Goal: Find specific page/section: Find specific page/section

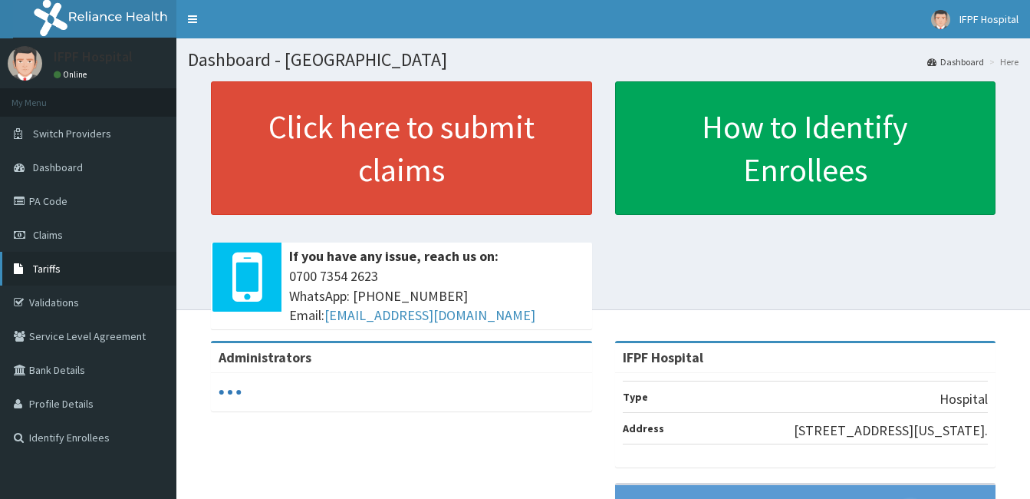
click at [44, 269] on span "Tariffs" at bounding box center [47, 269] width 28 height 14
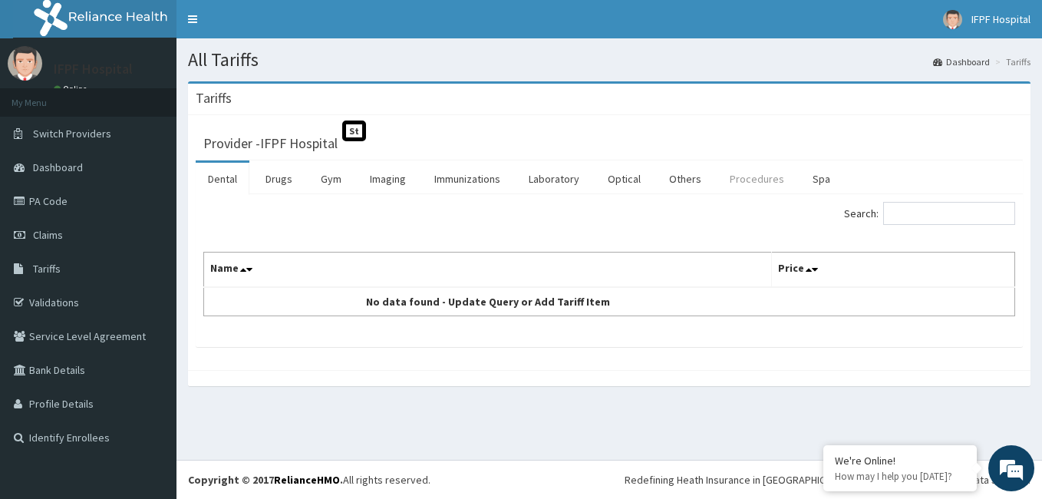
click at [755, 183] on link "Procedures" at bounding box center [756, 179] width 79 height 32
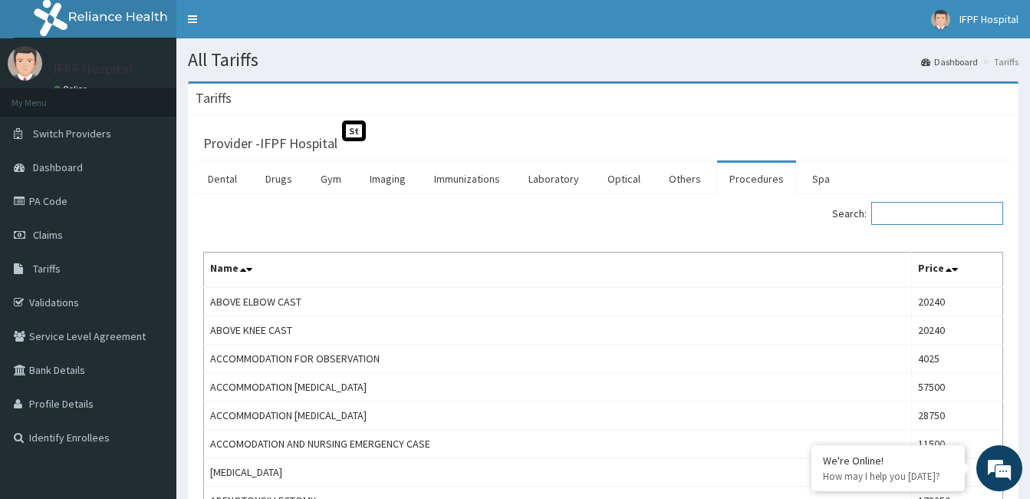
click at [900, 213] on input "Search:" at bounding box center [938, 213] width 132 height 23
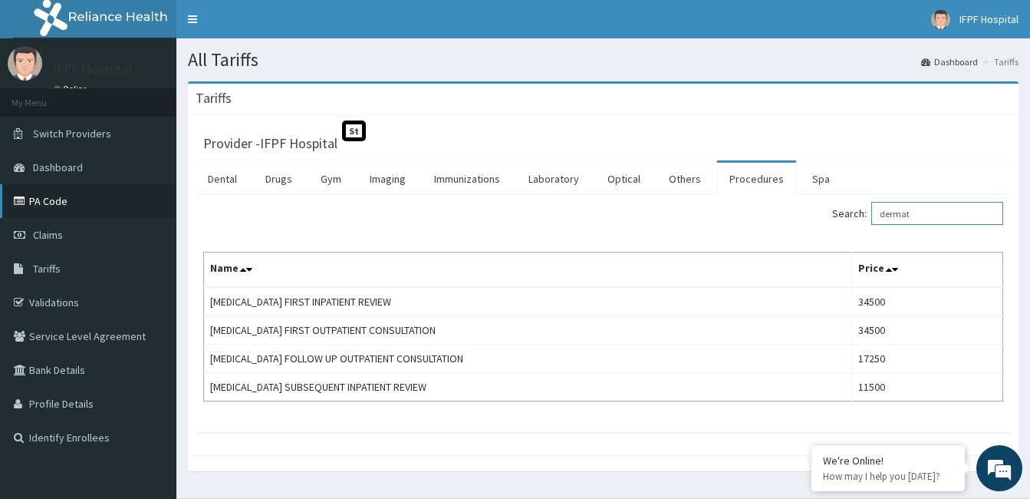
type input "dermat"
click at [40, 204] on link "PA Code" at bounding box center [88, 201] width 176 height 34
